Goal: Transaction & Acquisition: Purchase product/service

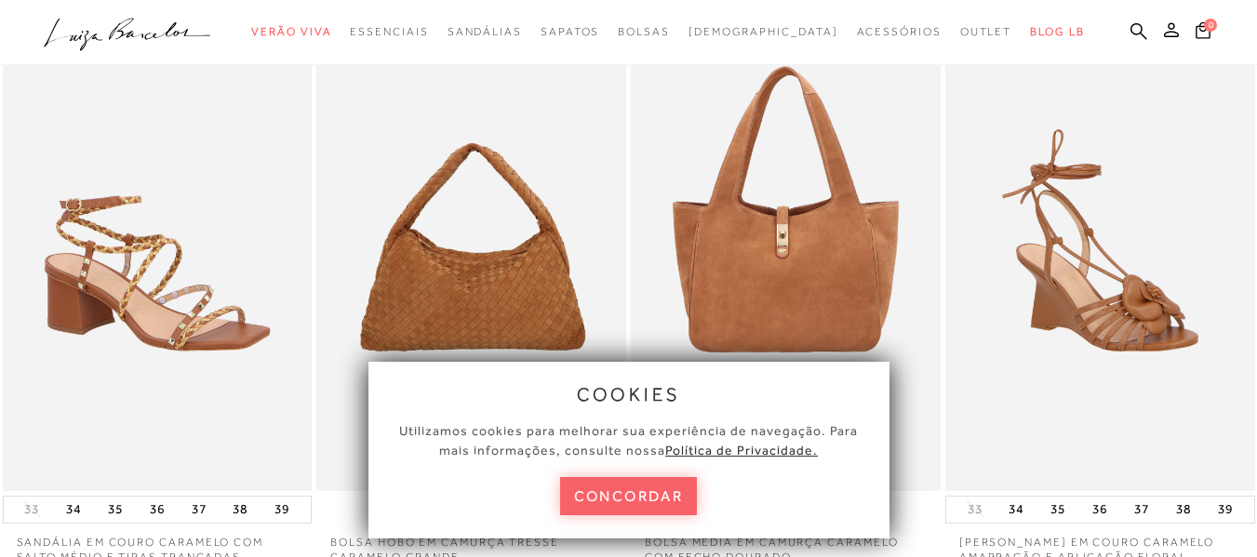
scroll to position [186, 0]
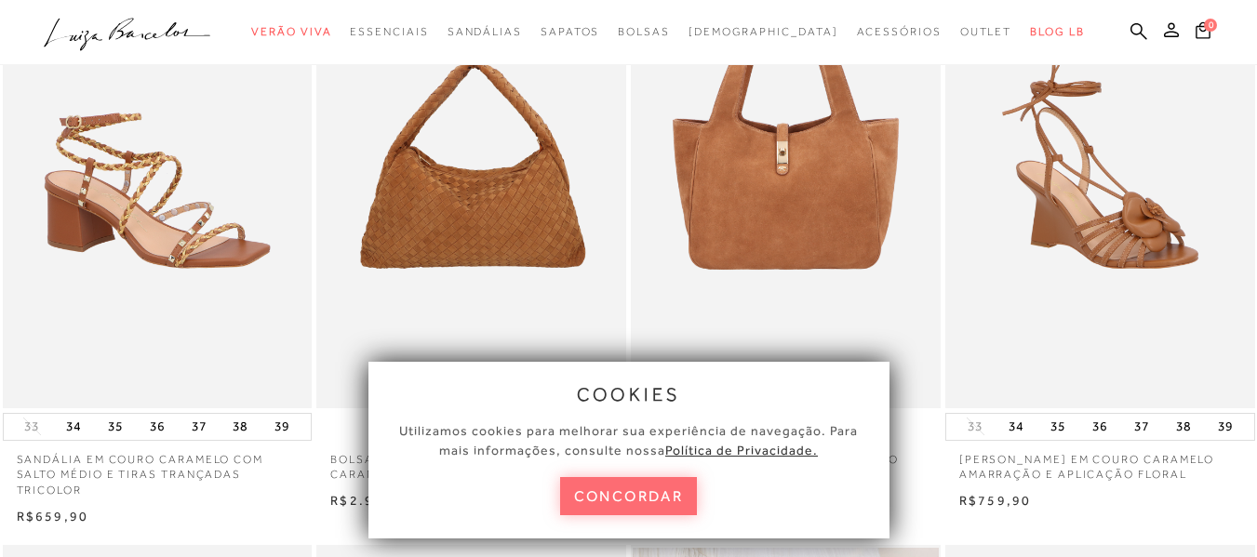
click at [615, 491] on button "concordar" at bounding box center [629, 496] width 138 height 38
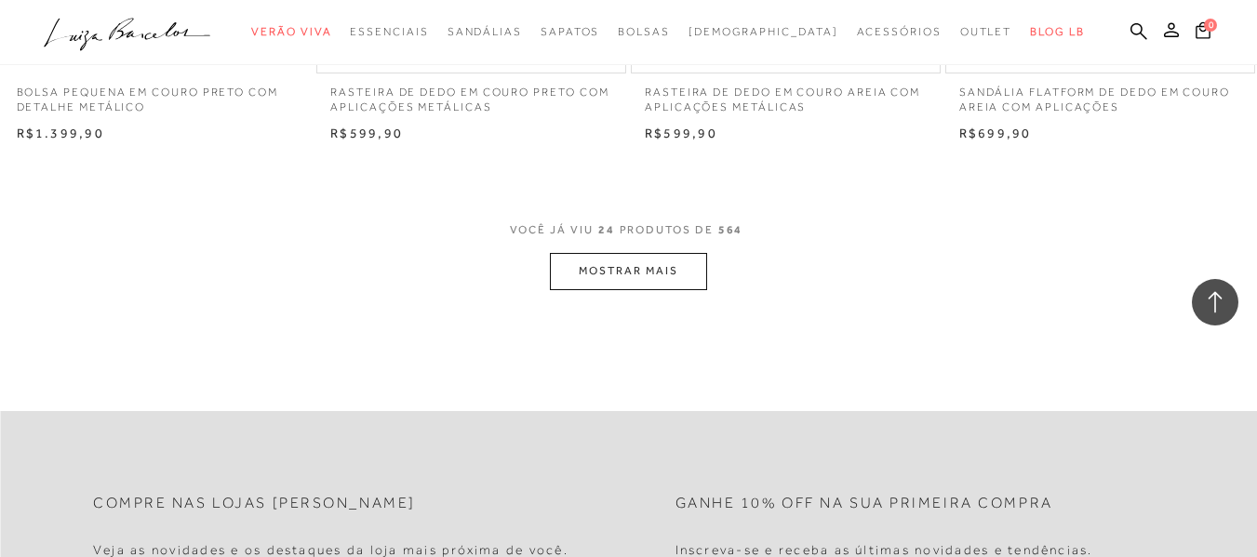
scroll to position [3536, 0]
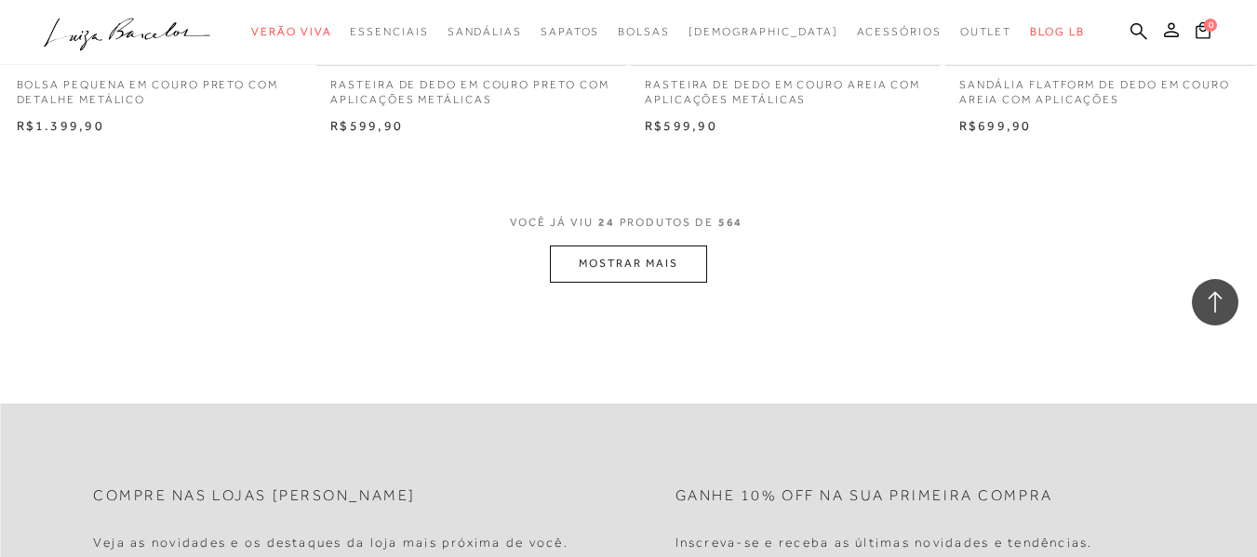
click at [647, 261] on button "MOSTRAR MAIS" at bounding box center [628, 264] width 156 height 36
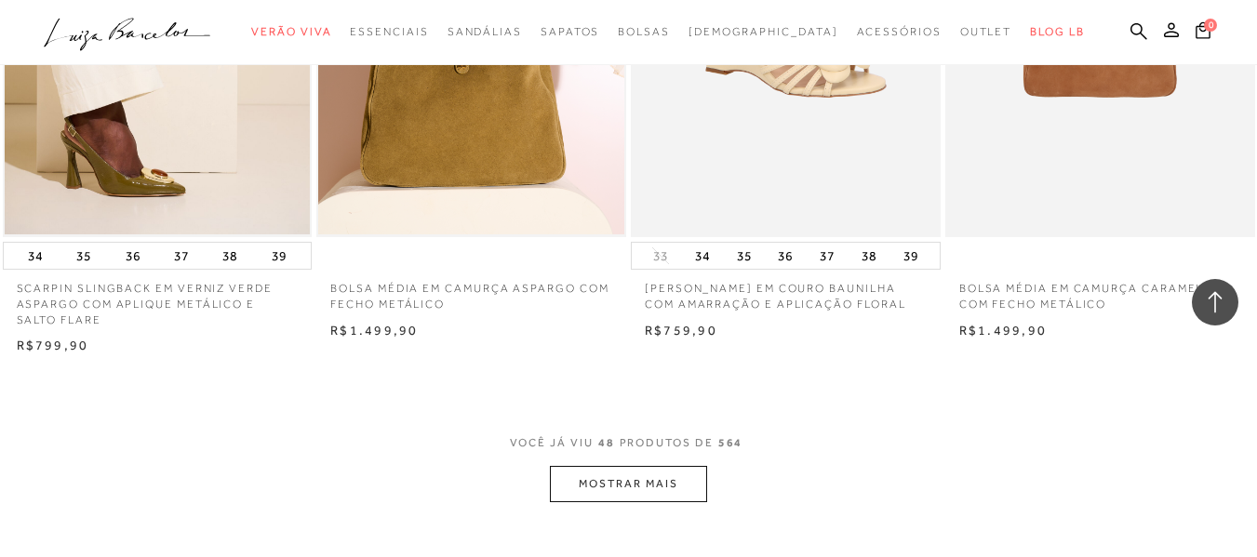
scroll to position [6887, 0]
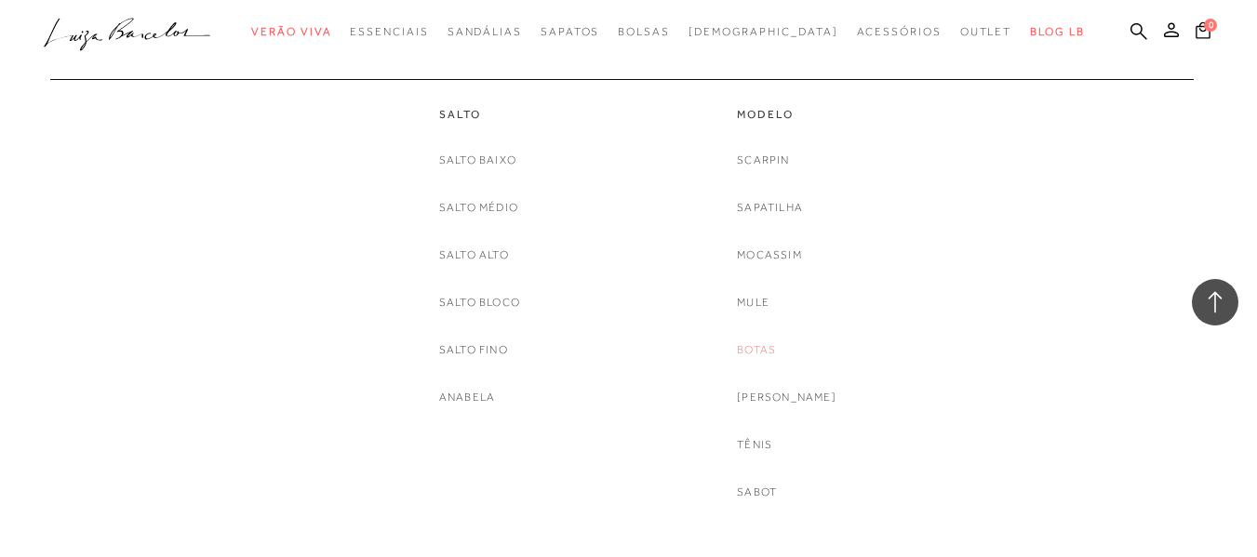
click at [776, 352] on link "Botas" at bounding box center [756, 351] width 39 height 20
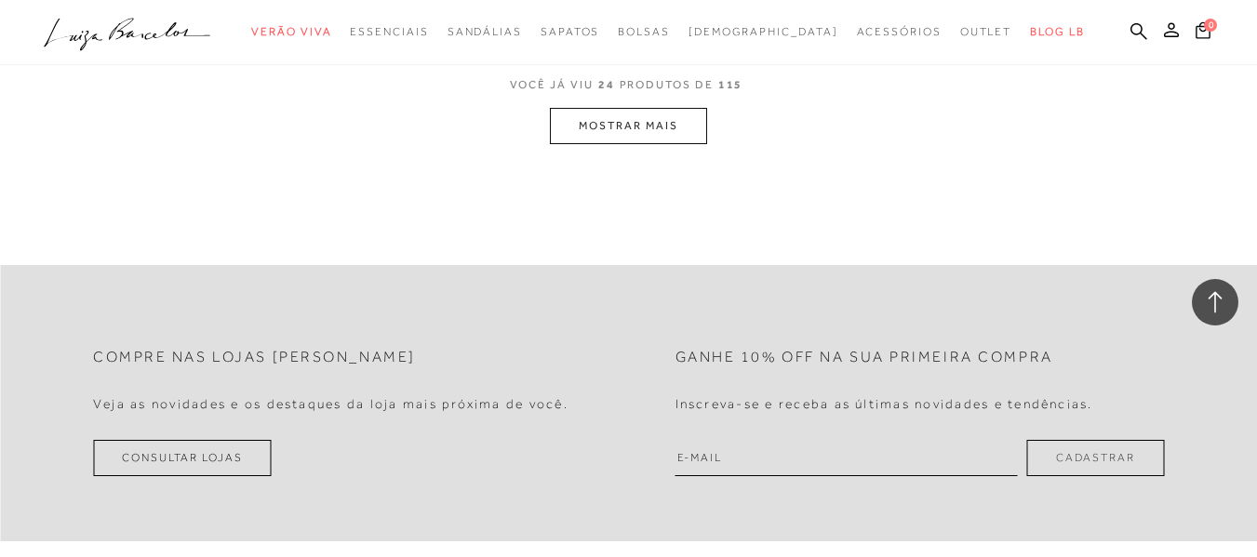
scroll to position [3630, 0]
click at [603, 129] on button "MOSTRAR MAIS" at bounding box center [628, 124] width 156 height 36
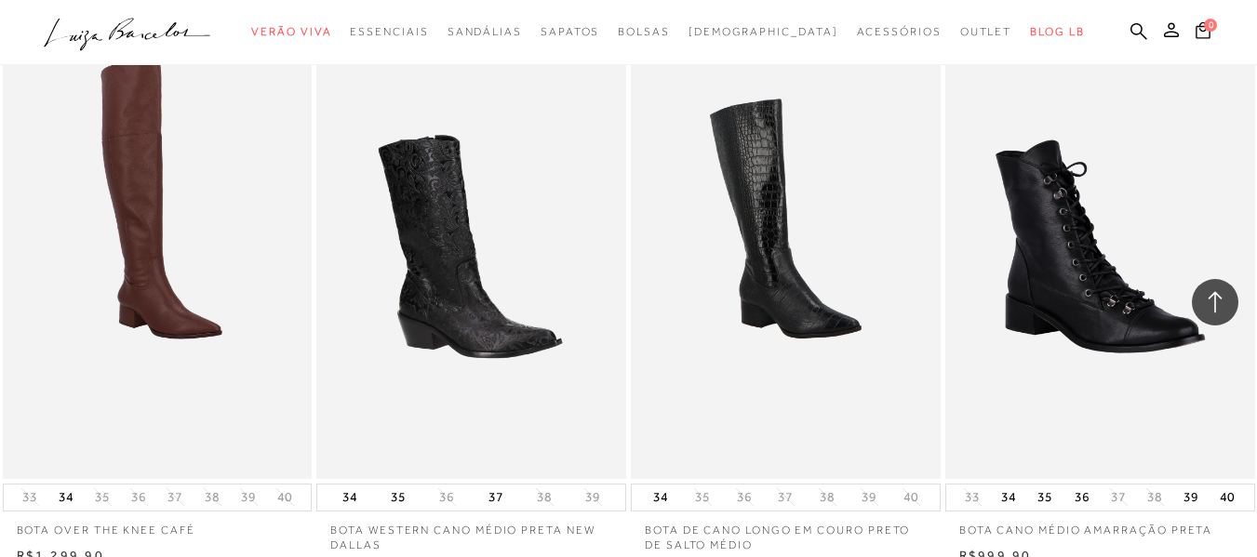
scroll to position [7147, 0]
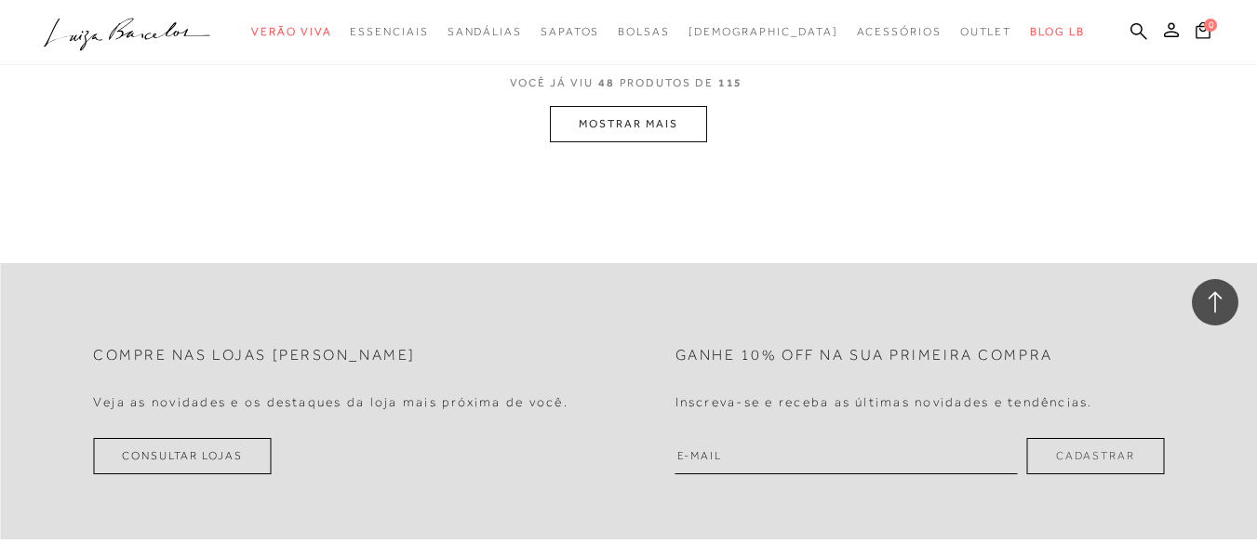
click at [631, 116] on button "MOSTRAR MAIS" at bounding box center [628, 124] width 156 height 36
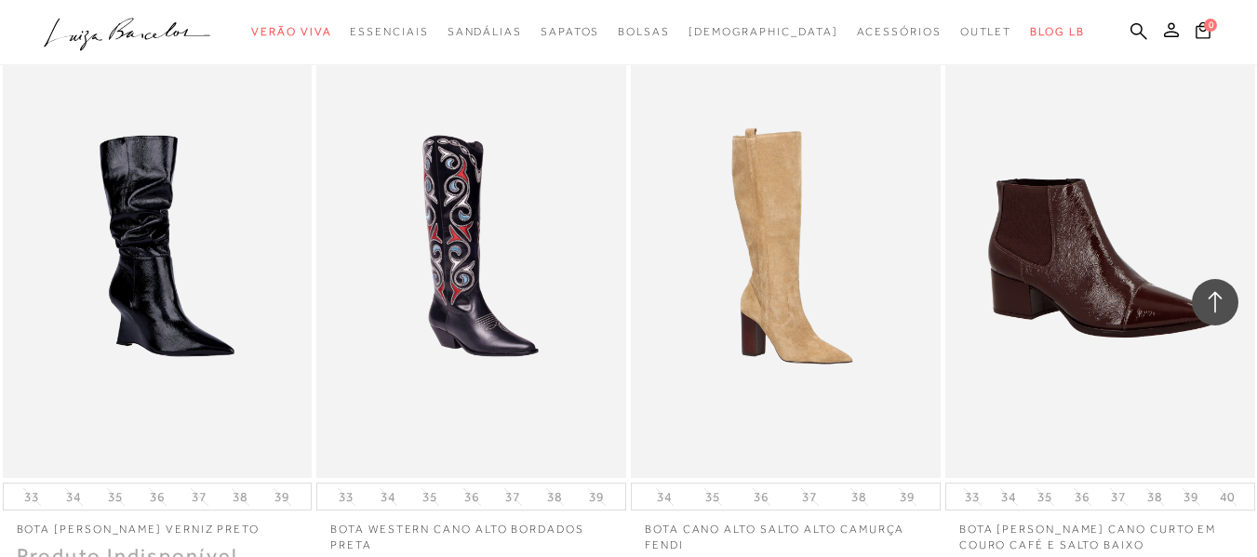
scroll to position [10662, 0]
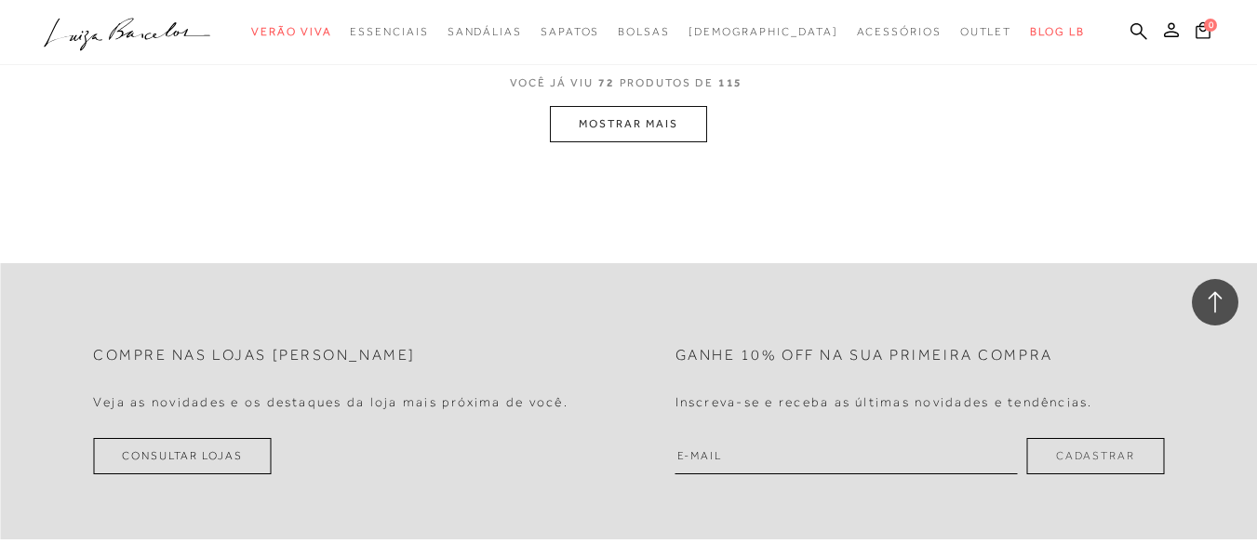
click at [634, 127] on button "MOSTRAR MAIS" at bounding box center [628, 124] width 156 height 36
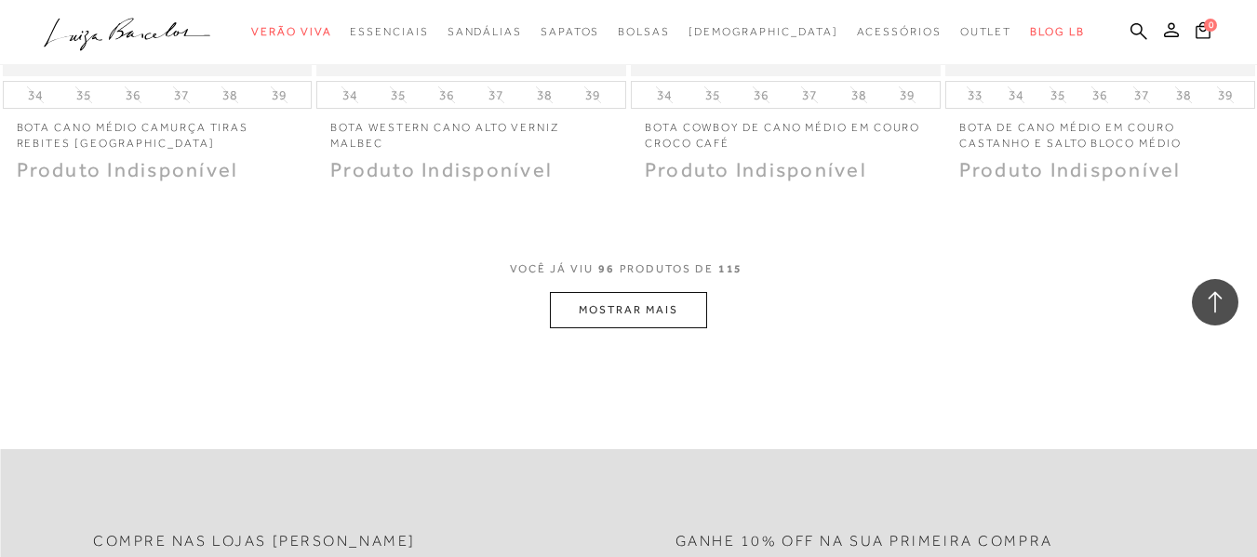
scroll to position [14012, 0]
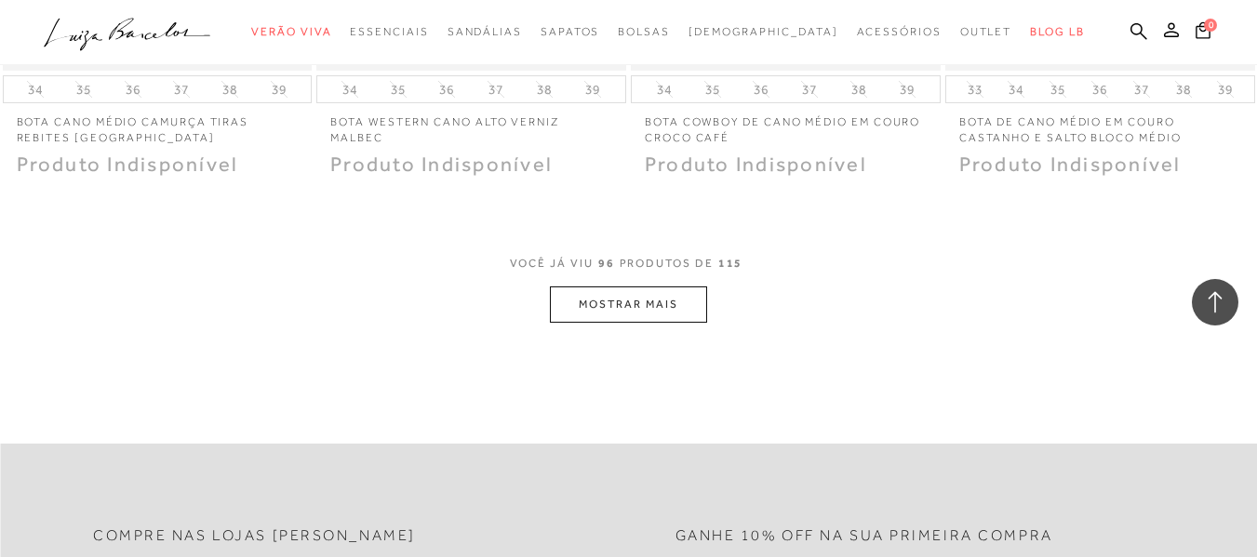
click at [646, 301] on button "MOSTRAR MAIS" at bounding box center [628, 305] width 156 height 36
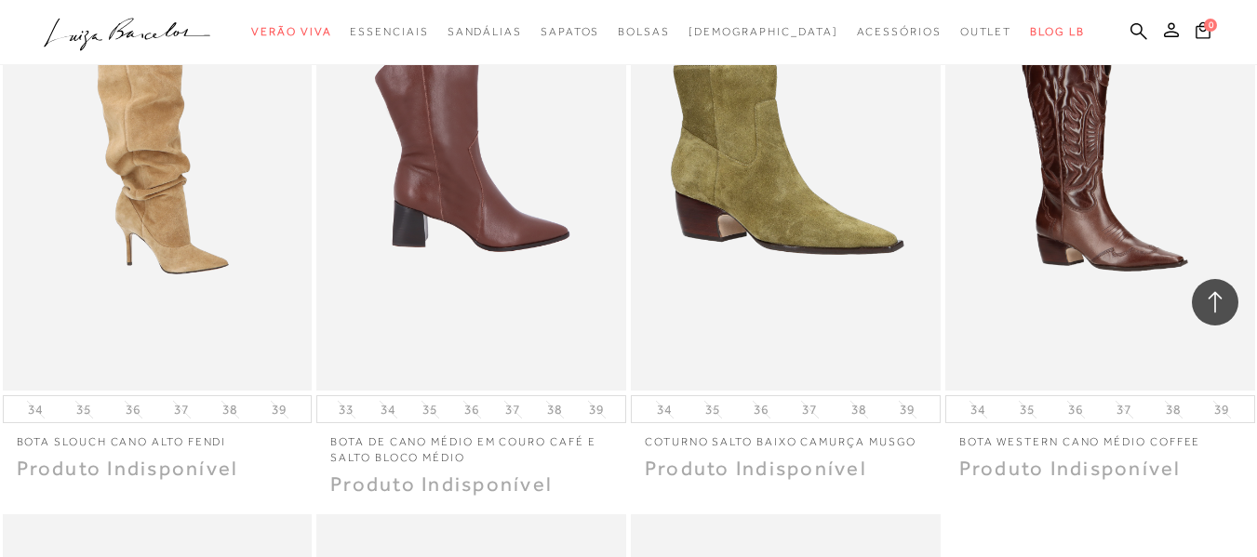
scroll to position [15824, 0]
